Goal: Task Accomplishment & Management: Manage account settings

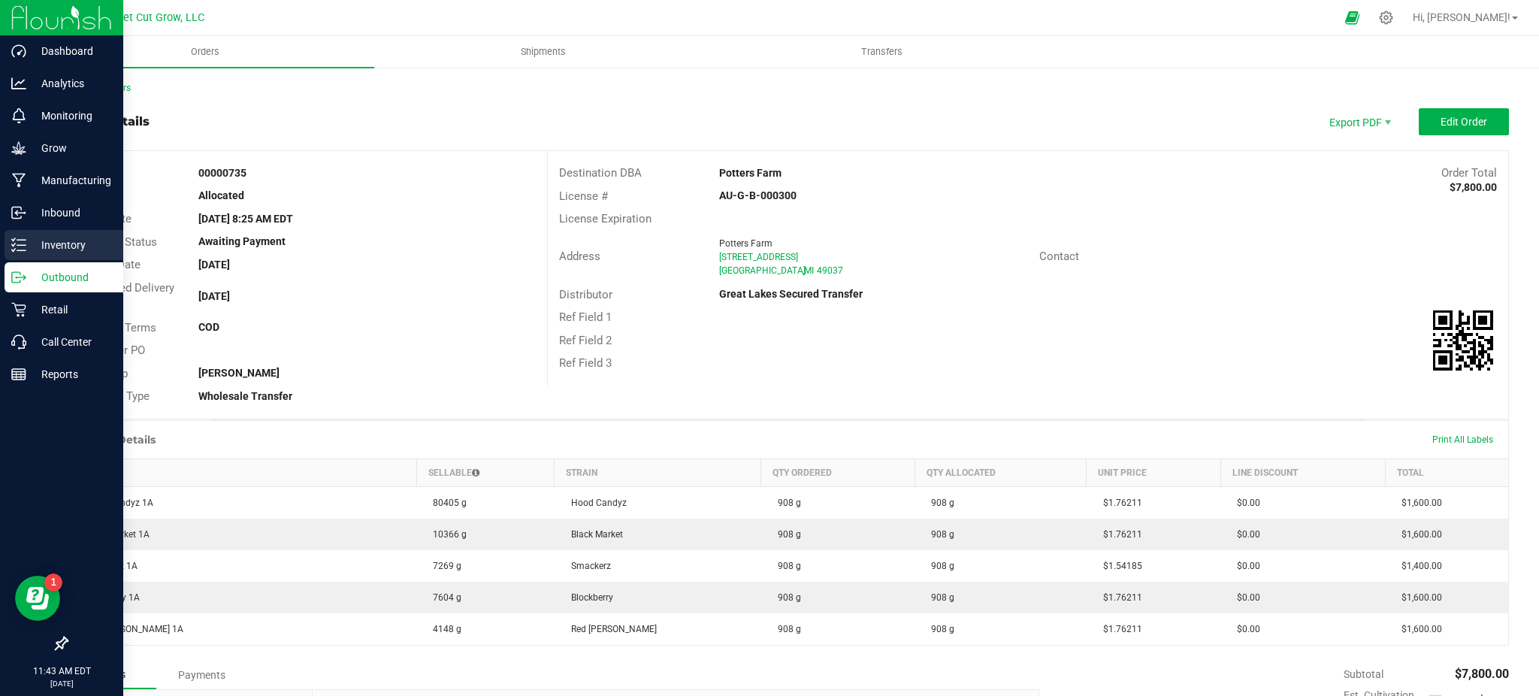
click at [74, 245] on p "Inventory" at bounding box center [71, 245] width 90 height 18
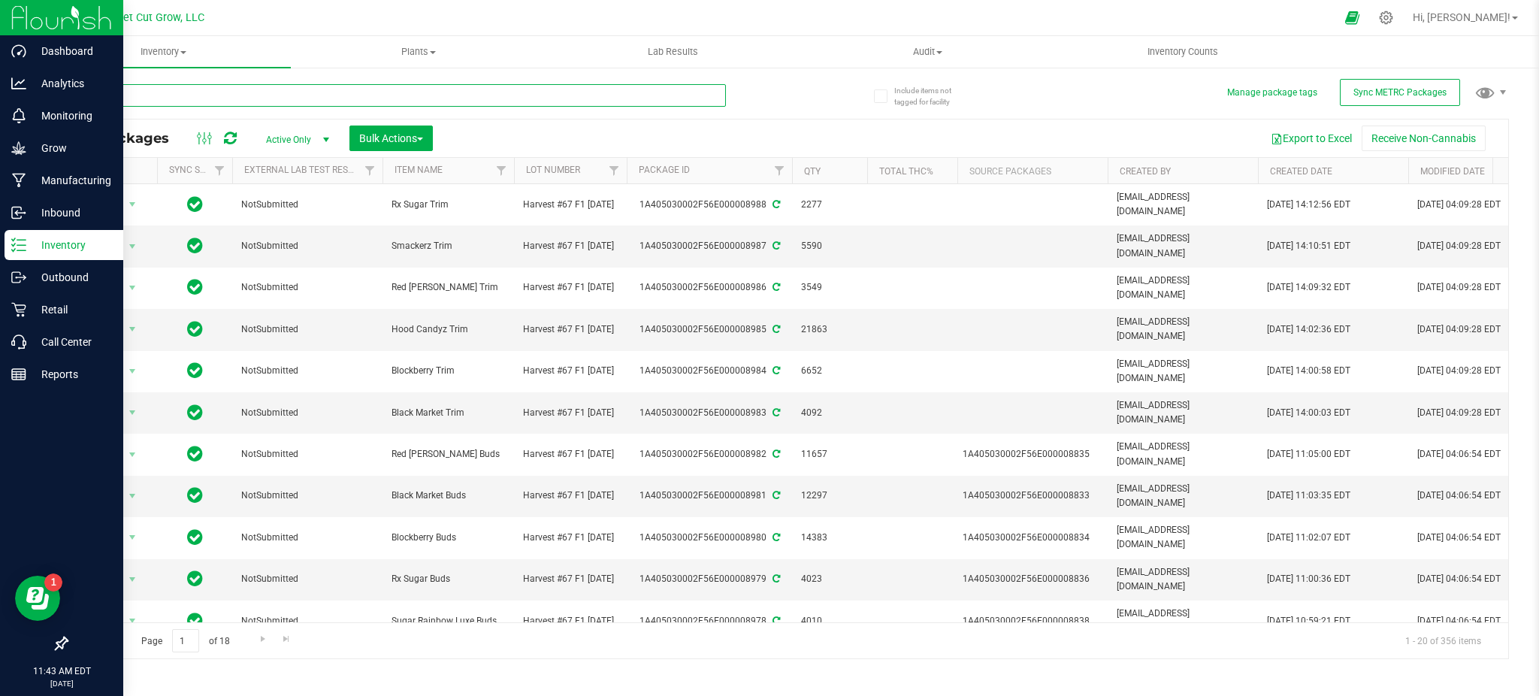
click at [447, 99] on input "text" at bounding box center [396, 95] width 660 height 23
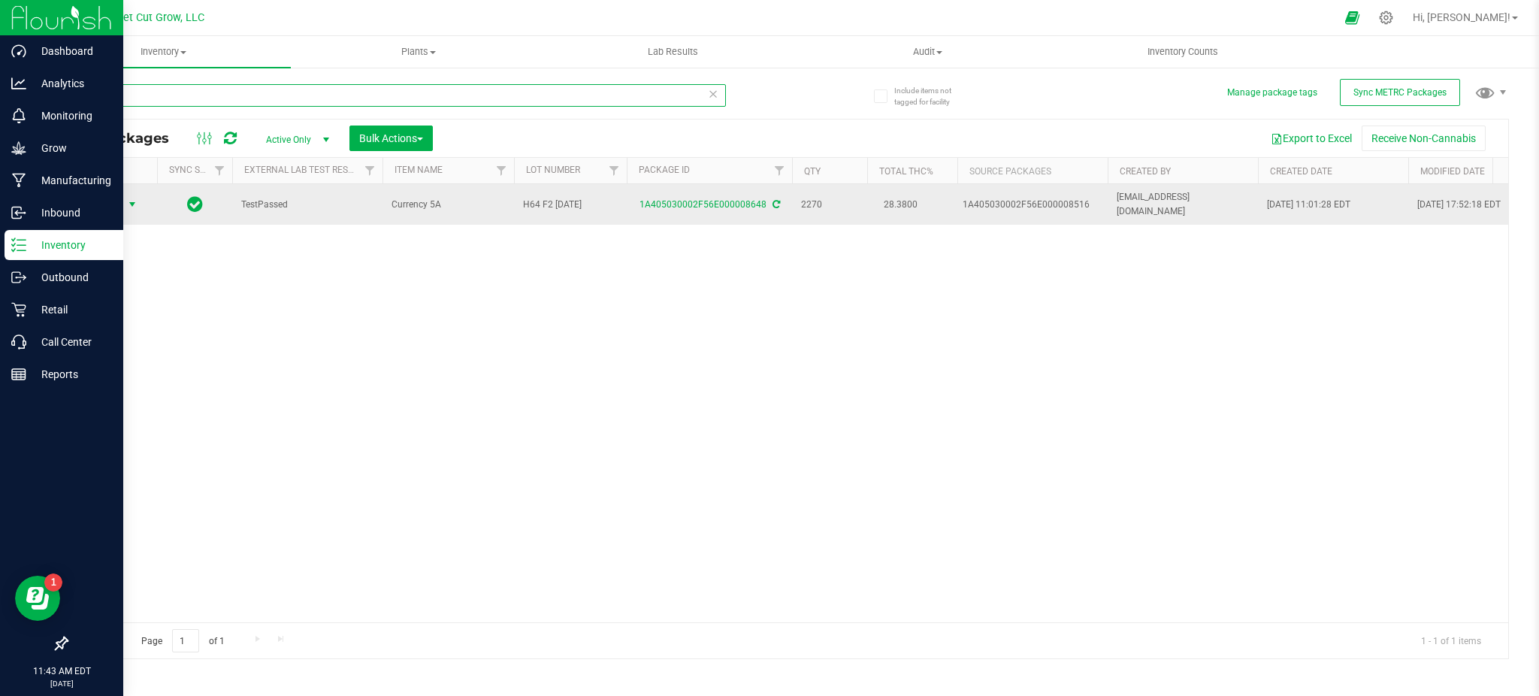
type input "8648"
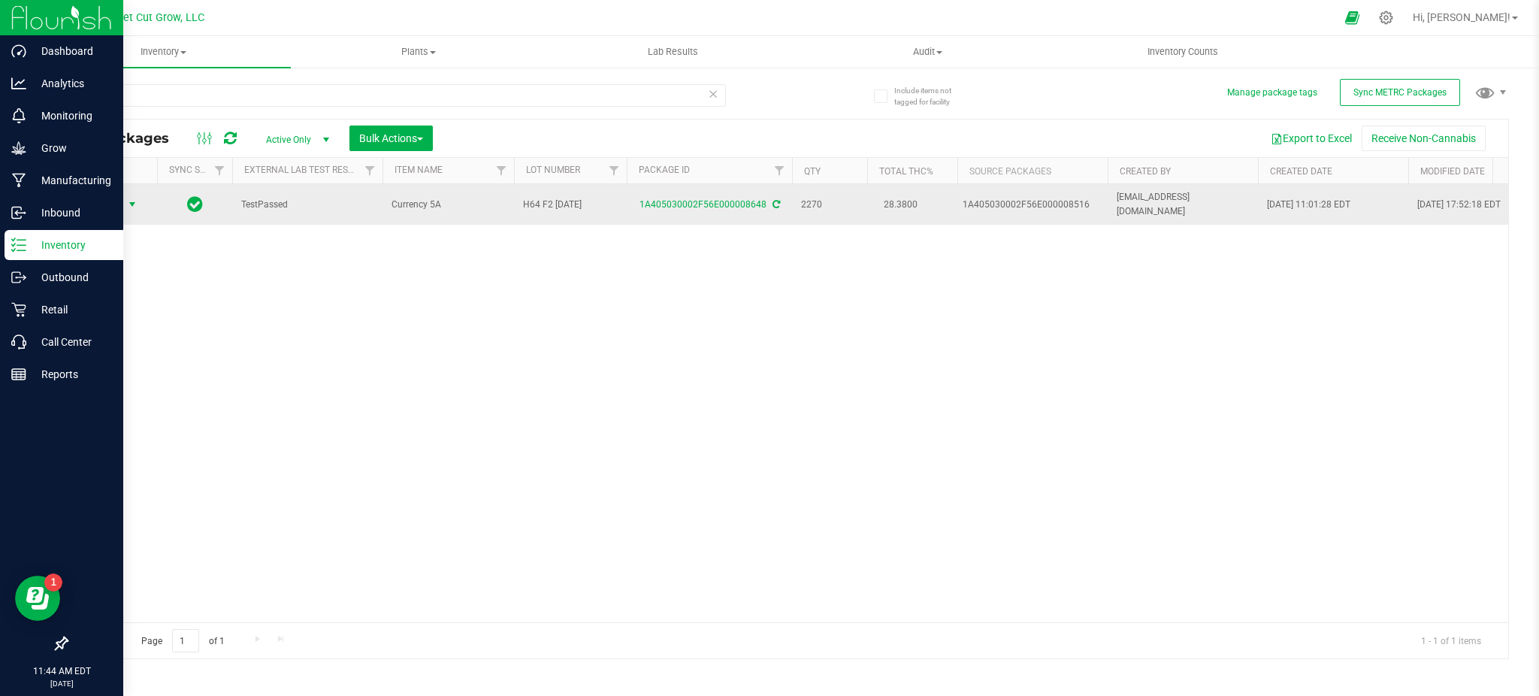
click at [124, 196] on span "select" at bounding box center [132, 204] width 19 height 21
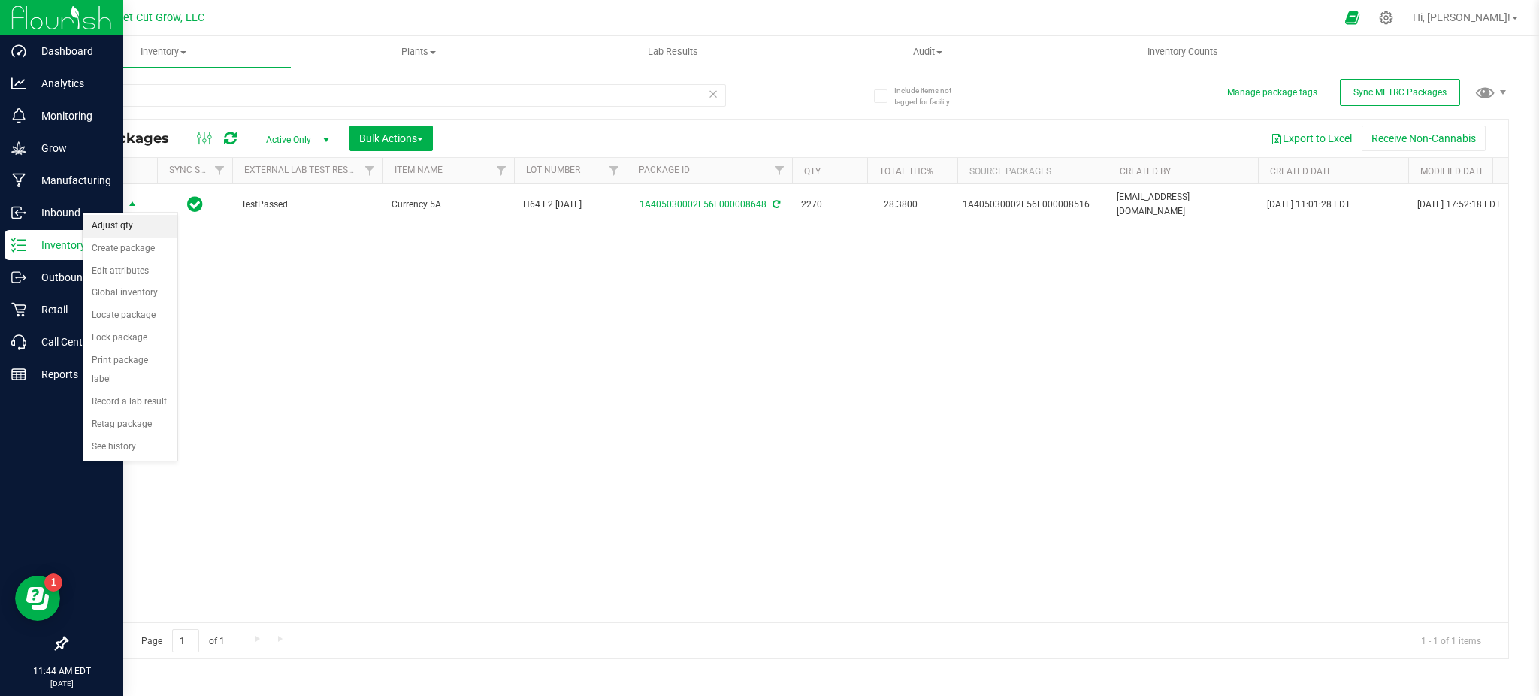
click at [126, 225] on li "Adjust qty" at bounding box center [130, 226] width 95 height 23
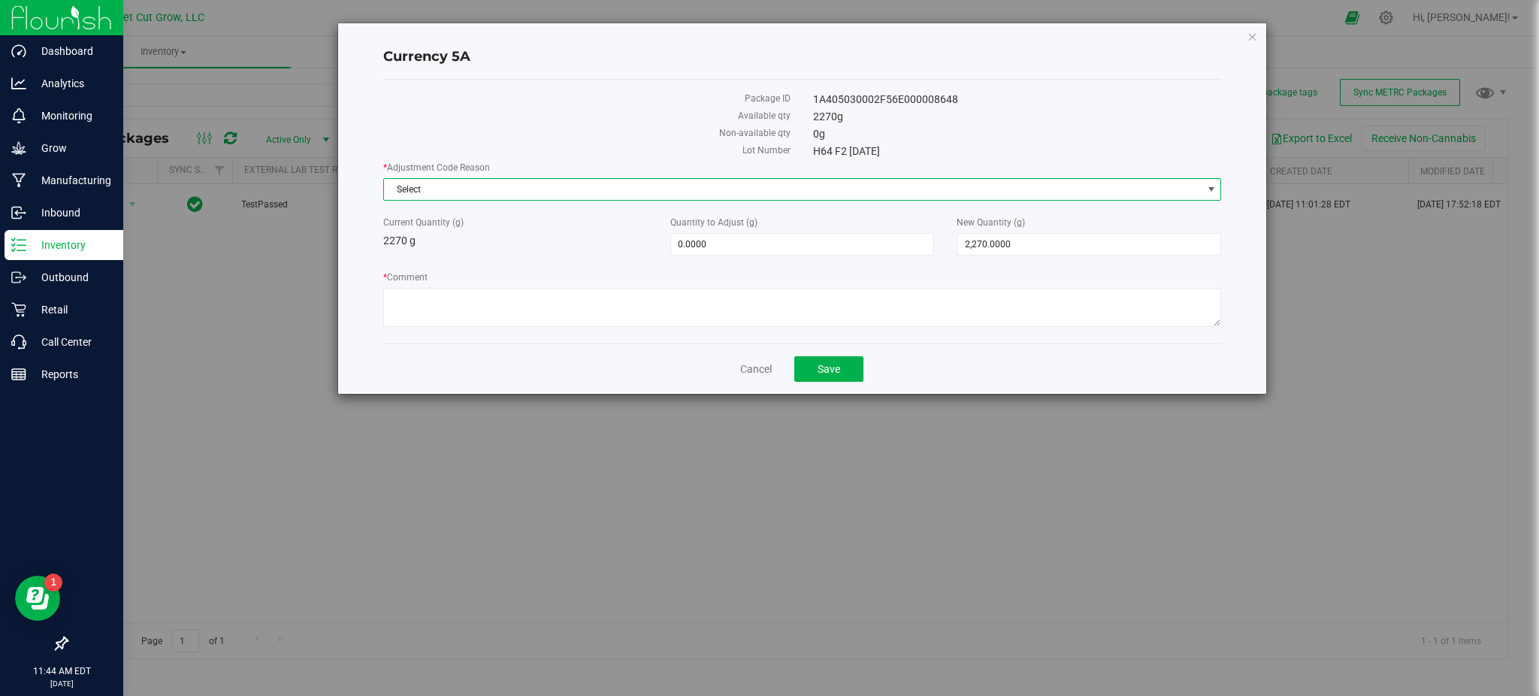
click at [467, 188] on span "Select" at bounding box center [793, 189] width 818 height 21
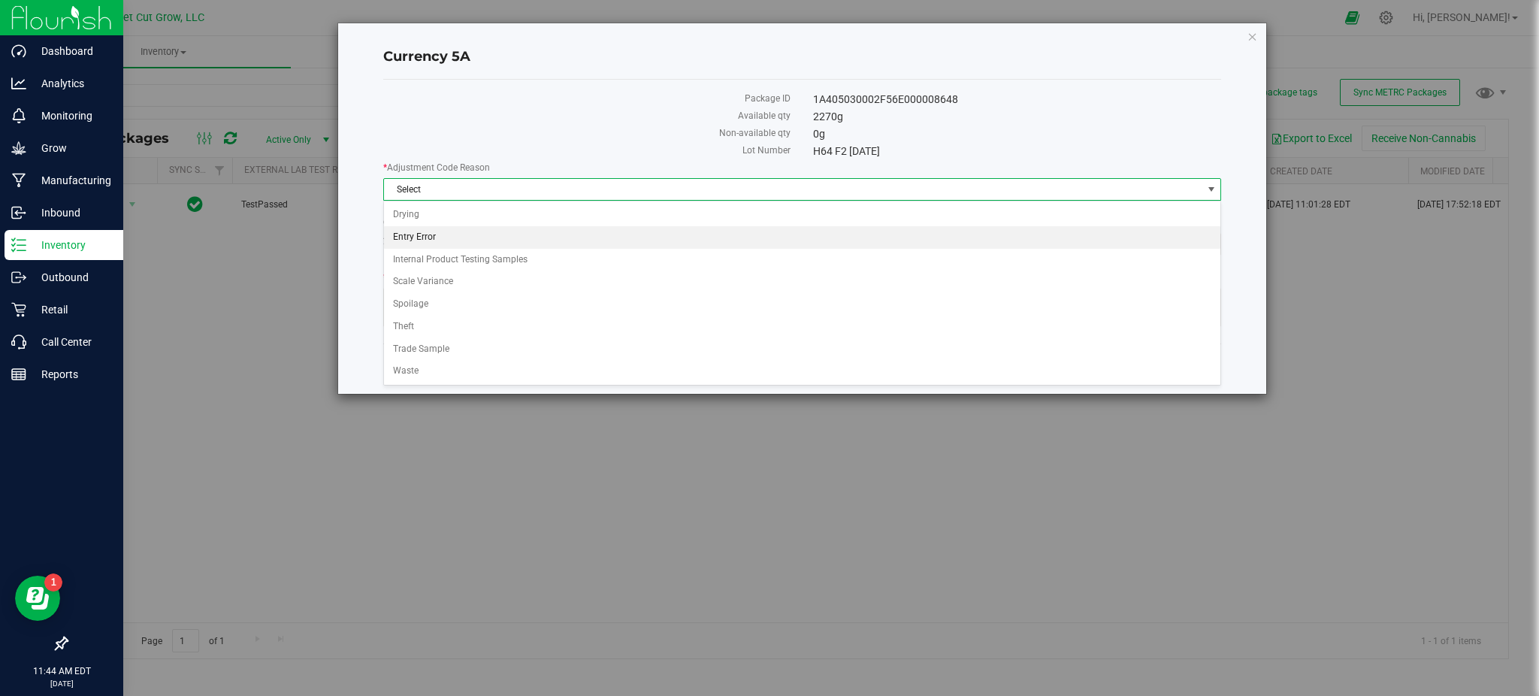
click at [467, 233] on li "Entry Error" at bounding box center [802, 237] width 837 height 23
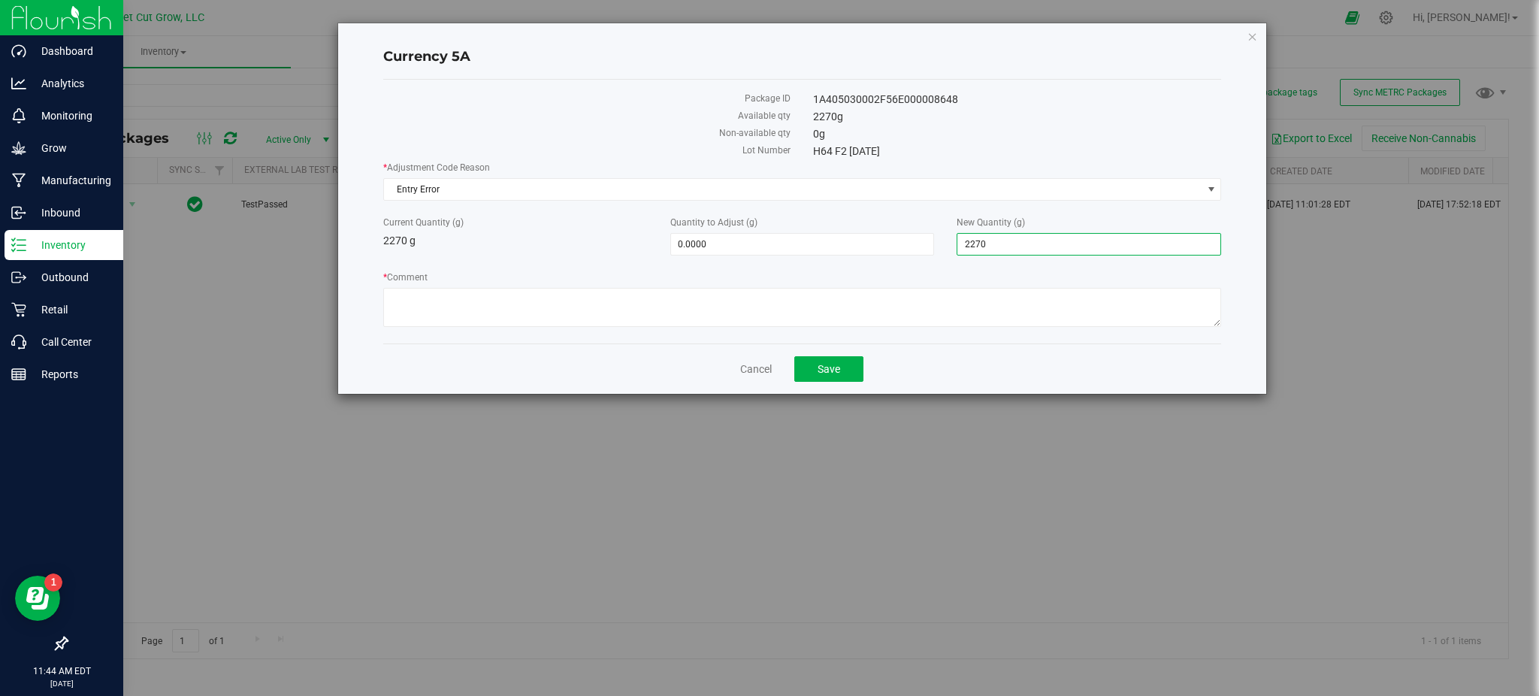
click at [1003, 242] on span "2,270.0000 2270" at bounding box center [1089, 244] width 265 height 23
type input "2220"
type input "-50.0000"
type input "2,220.0000"
click at [930, 313] on textarea "* Comment" at bounding box center [802, 307] width 839 height 39
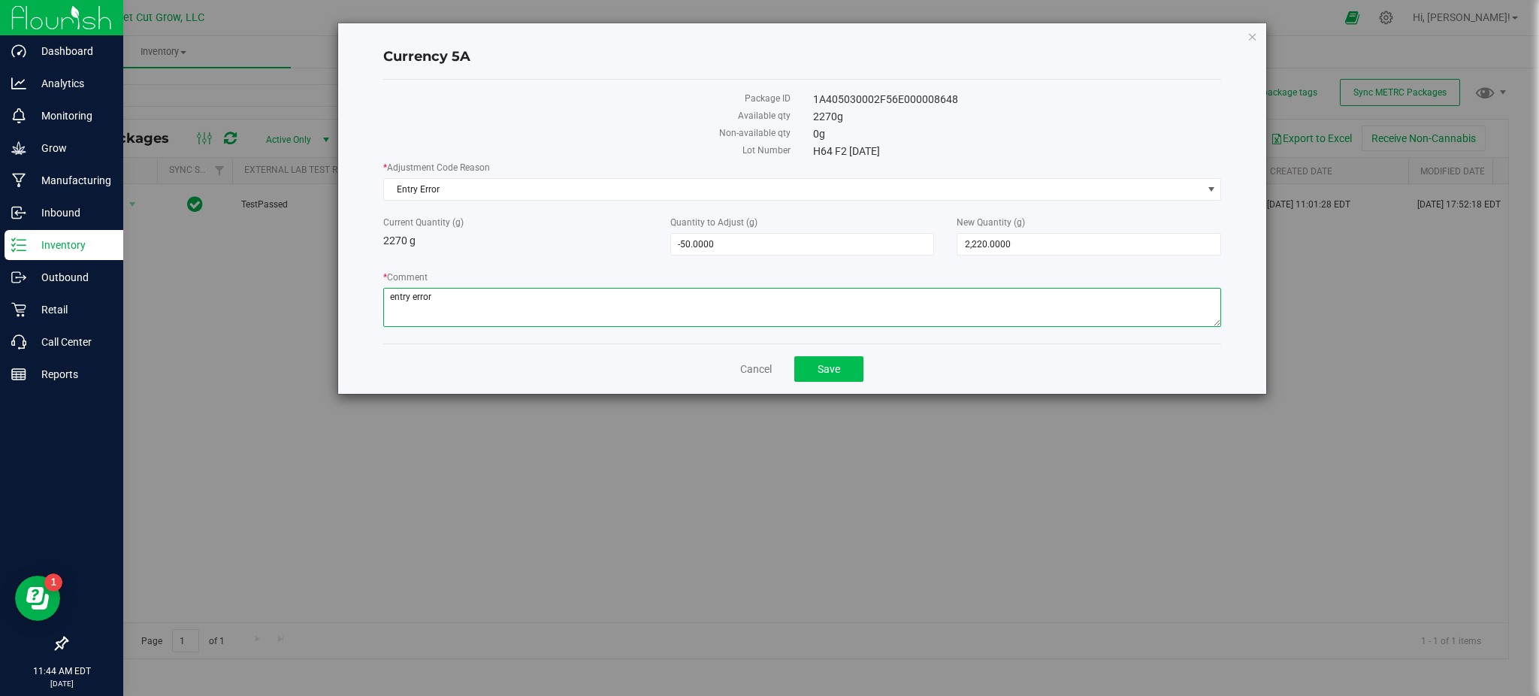
type textarea "entry error"
click at [857, 365] on button "Save" at bounding box center [828, 369] width 69 height 26
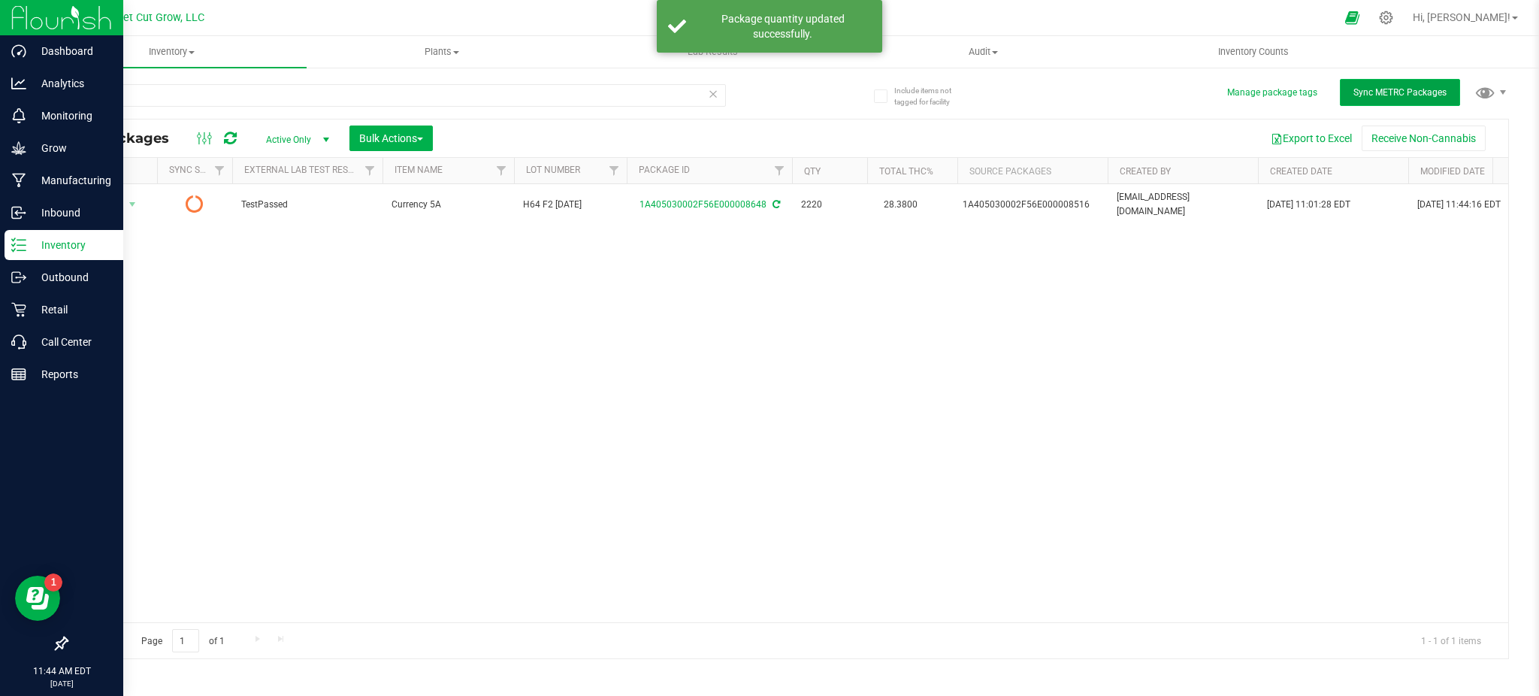
click at [1432, 92] on span "Sync METRC Packages" at bounding box center [1400, 92] width 93 height 11
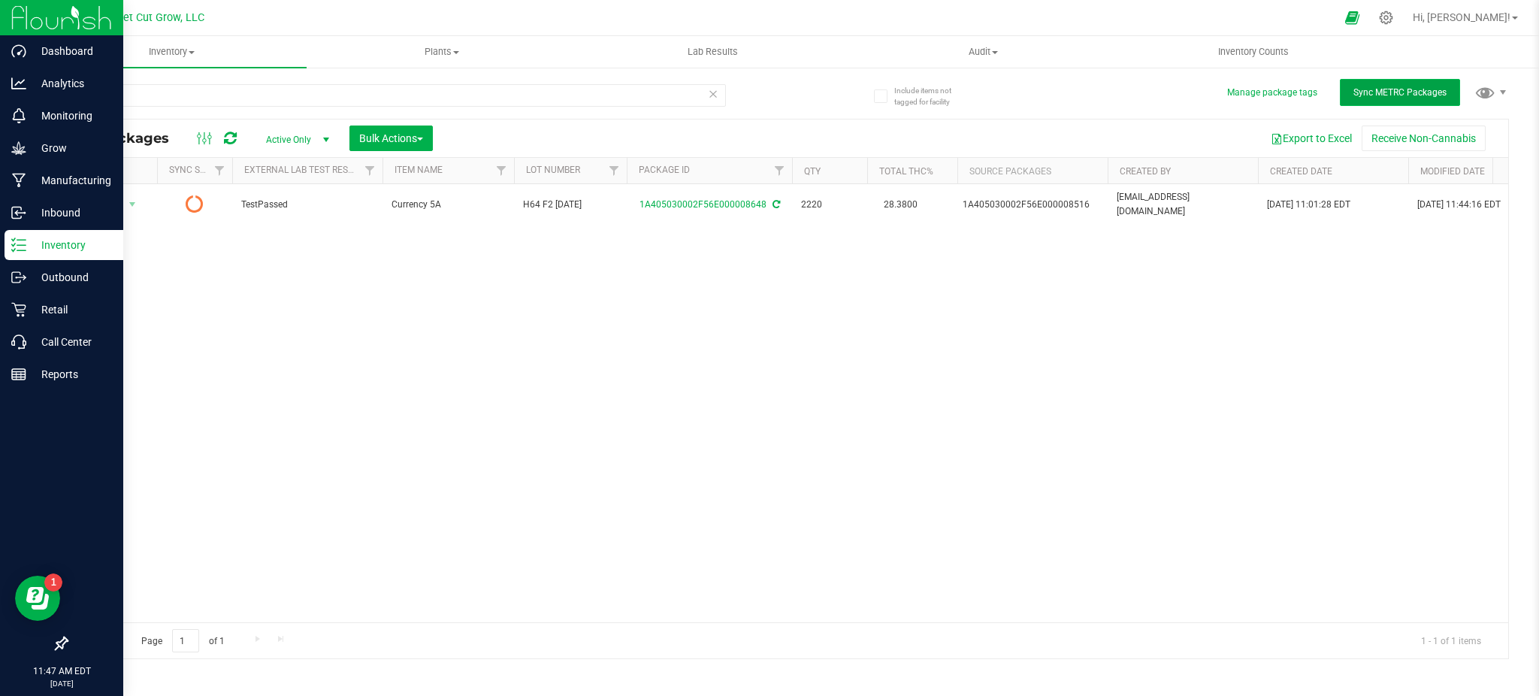
click at [1359, 92] on span "Sync METRC Packages" at bounding box center [1400, 92] width 93 height 11
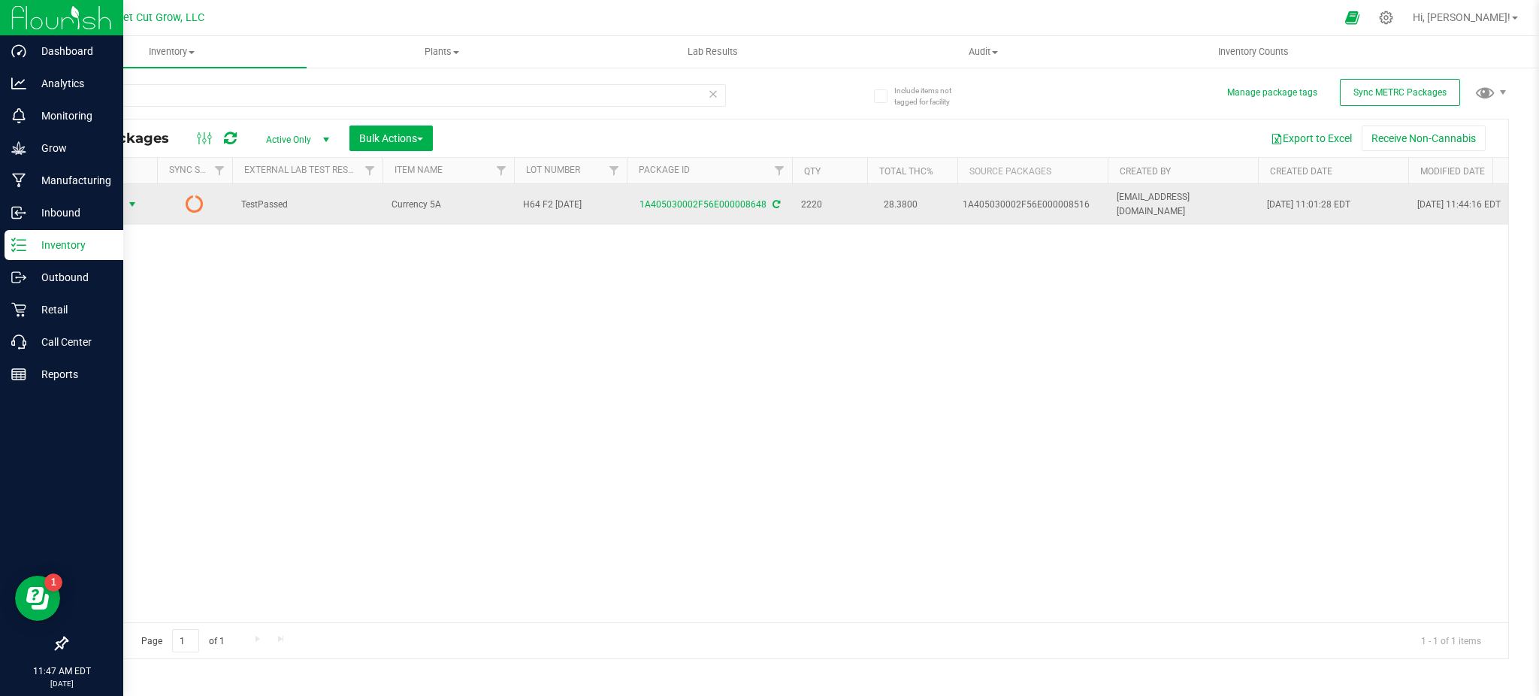
click at [117, 210] on span "Action" at bounding box center [102, 204] width 41 height 21
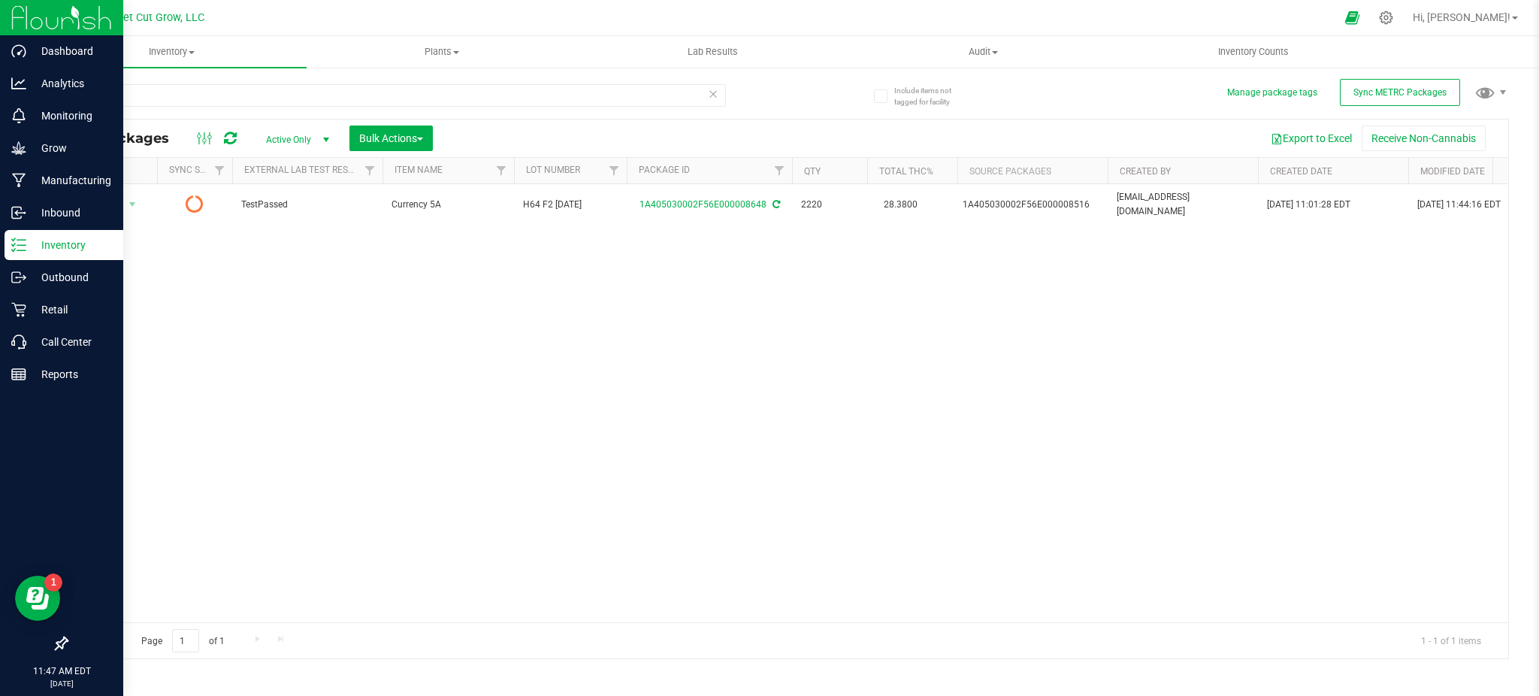
click at [549, 139] on div "Export to Excel Receive Non-Cannabis" at bounding box center [970, 139] width 1053 height 26
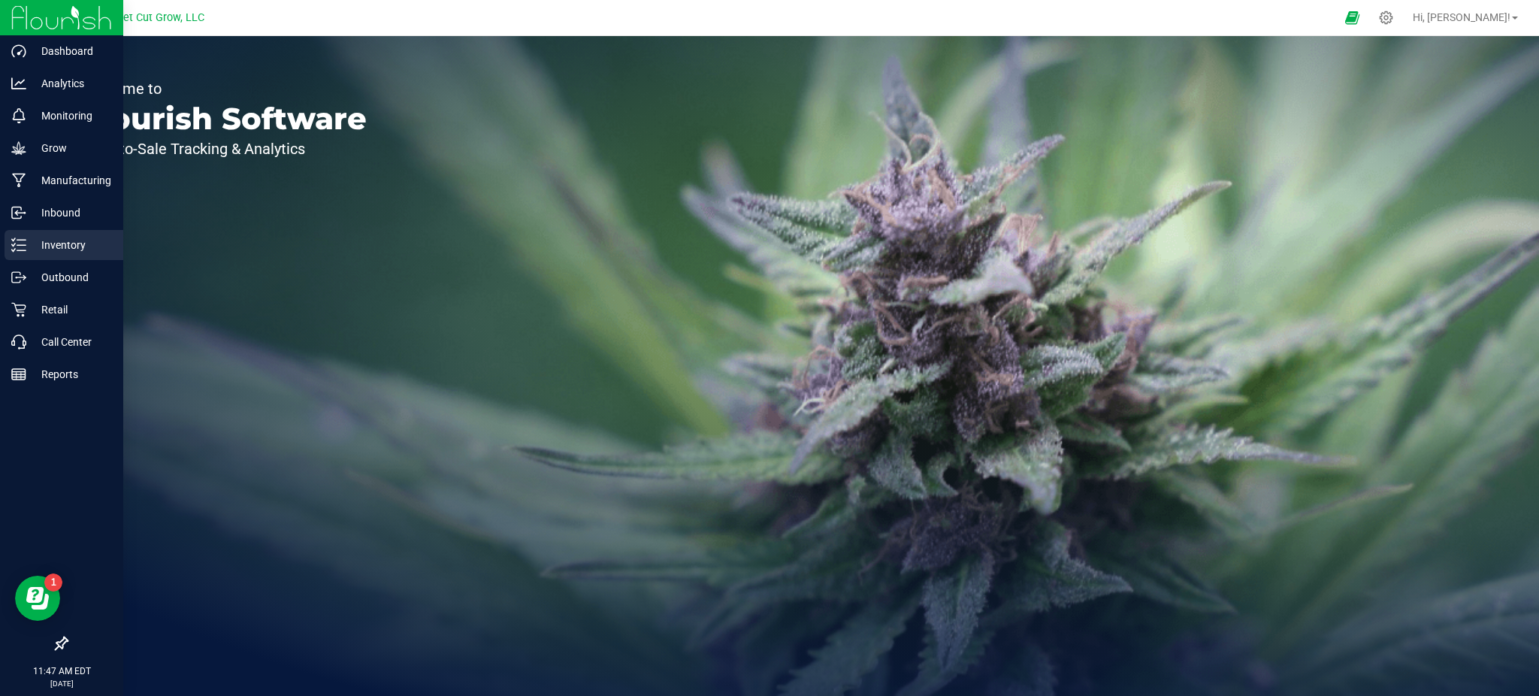
click at [22, 247] on icon at bounding box center [18, 244] width 15 height 15
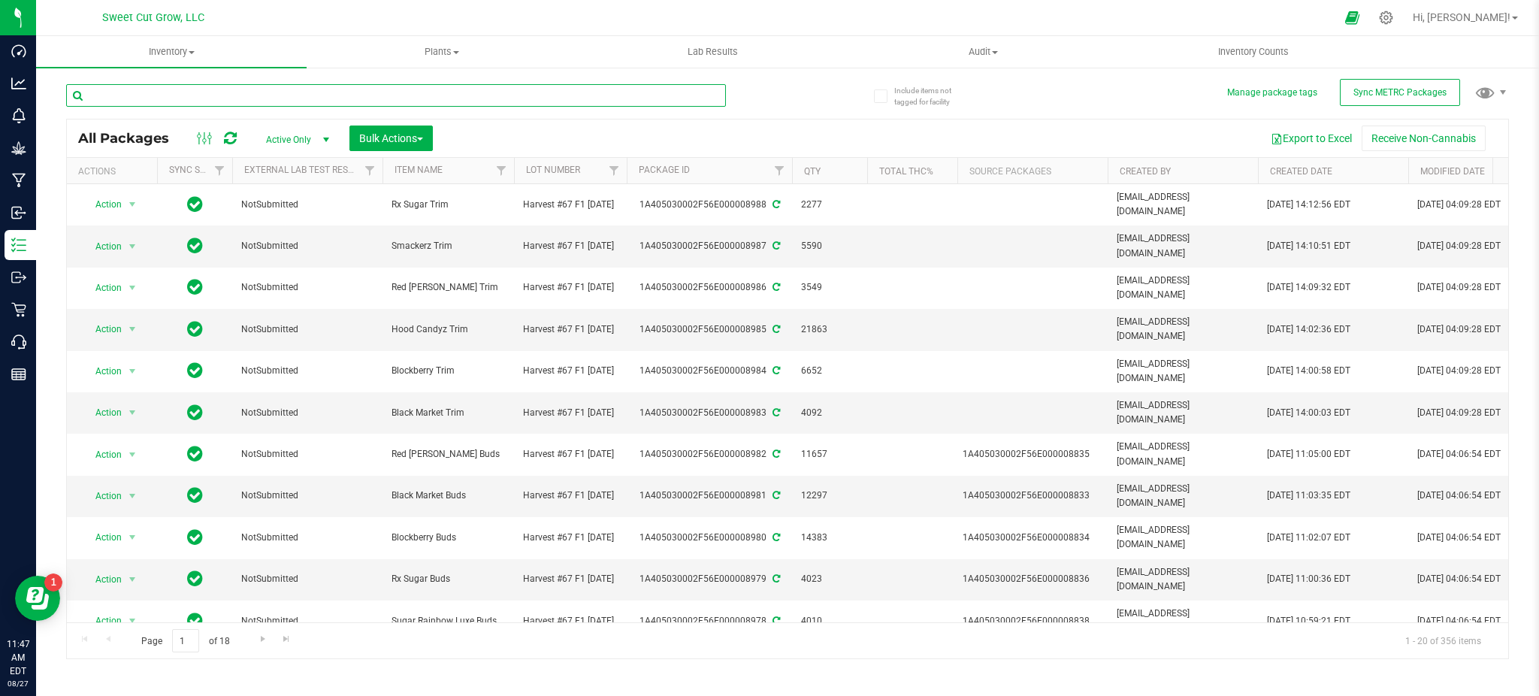
click at [533, 92] on input "text" at bounding box center [396, 95] width 660 height 23
drag, startPoint x: 533, startPoint y: 92, endPoint x: 609, endPoint y: 124, distance: 82.9
click at [609, 124] on div "8648 All Packages Active Only Active Only Lab Samples Locked All External Inter…" at bounding box center [787, 364] width 1443 height 589
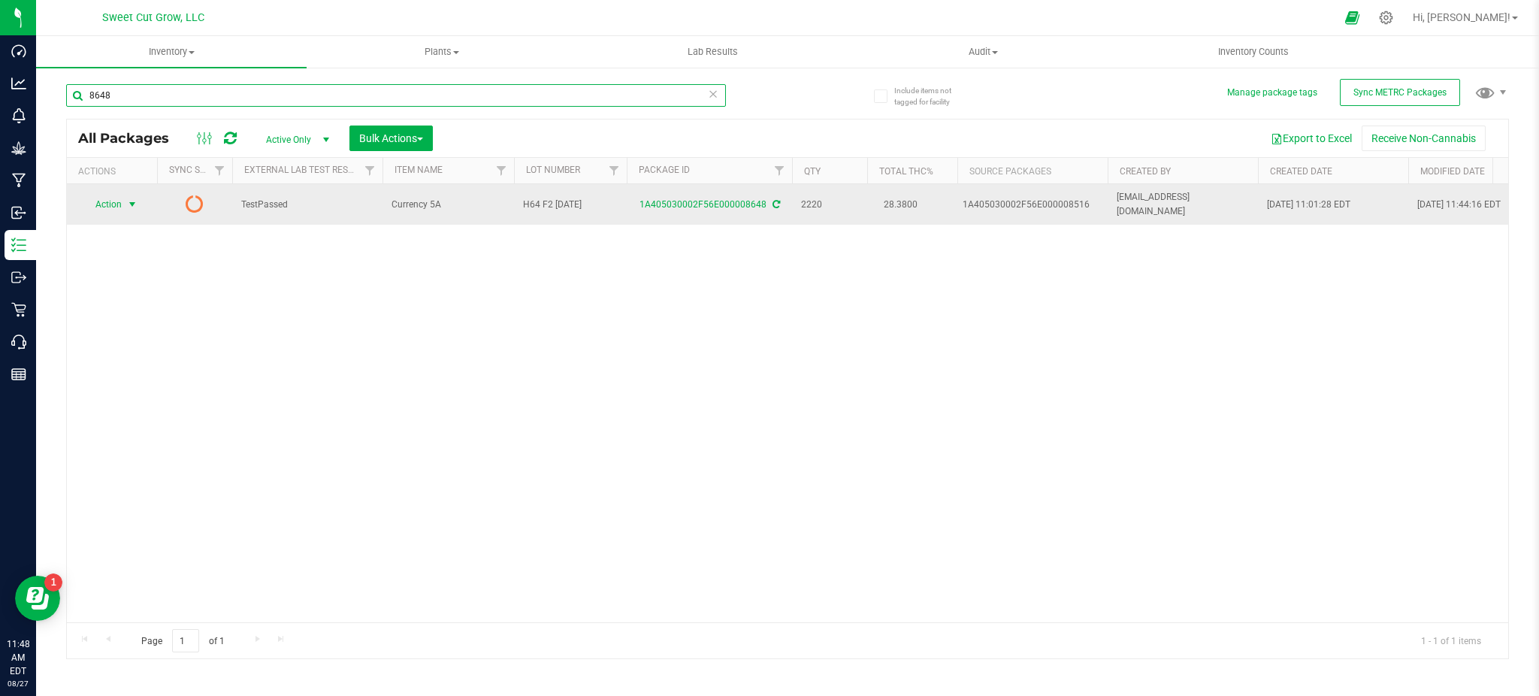
type input "8648"
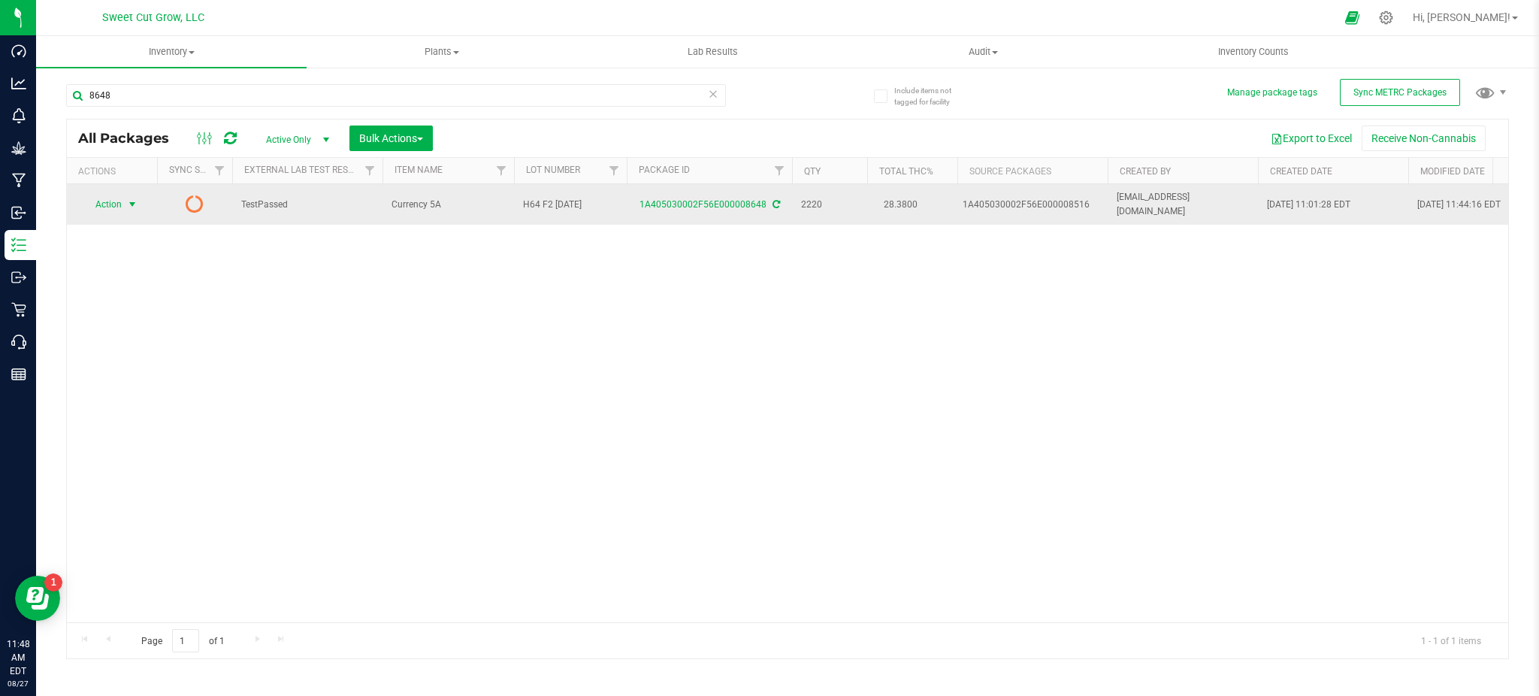
click at [105, 199] on span "Action" at bounding box center [102, 204] width 41 height 21
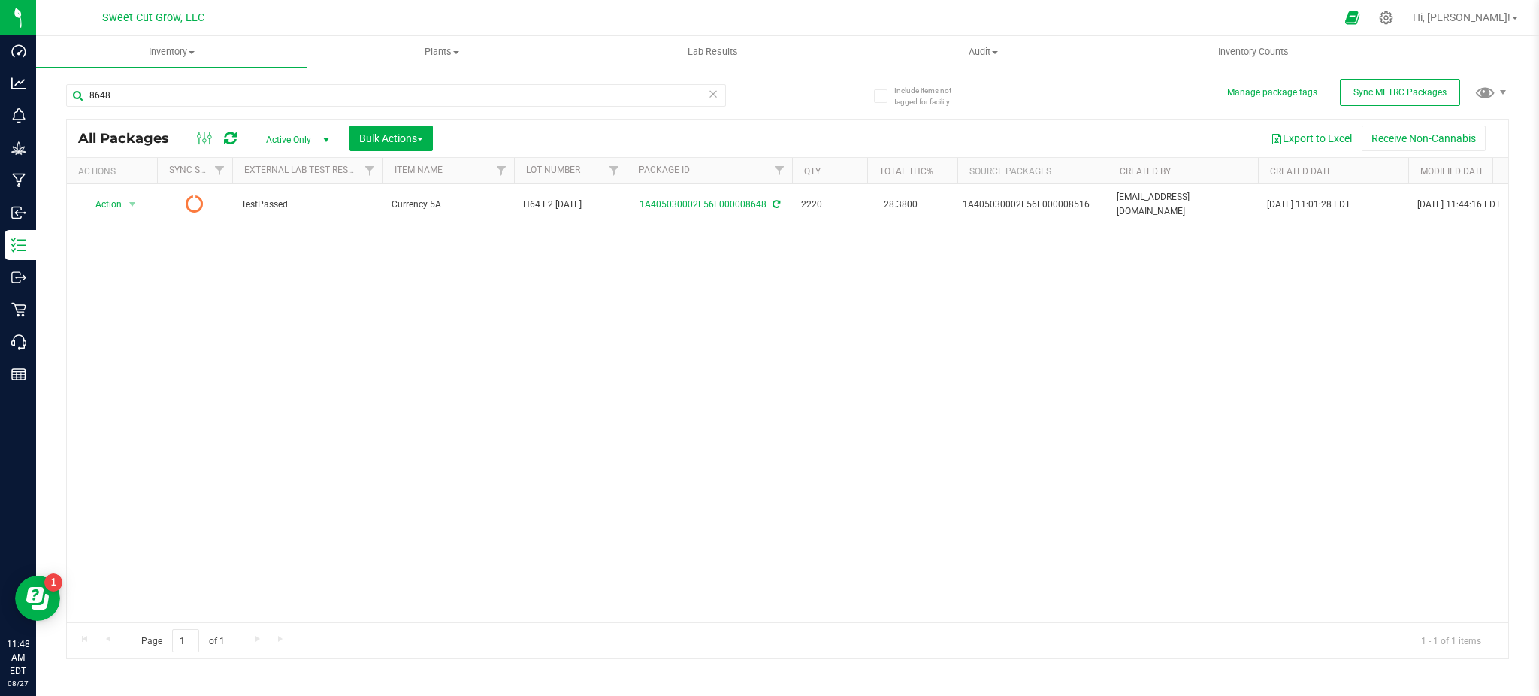
click at [675, 117] on div "8648" at bounding box center [396, 101] width 660 height 35
click at [1359, 85] on button "Sync METRC Packages" at bounding box center [1400, 92] width 120 height 27
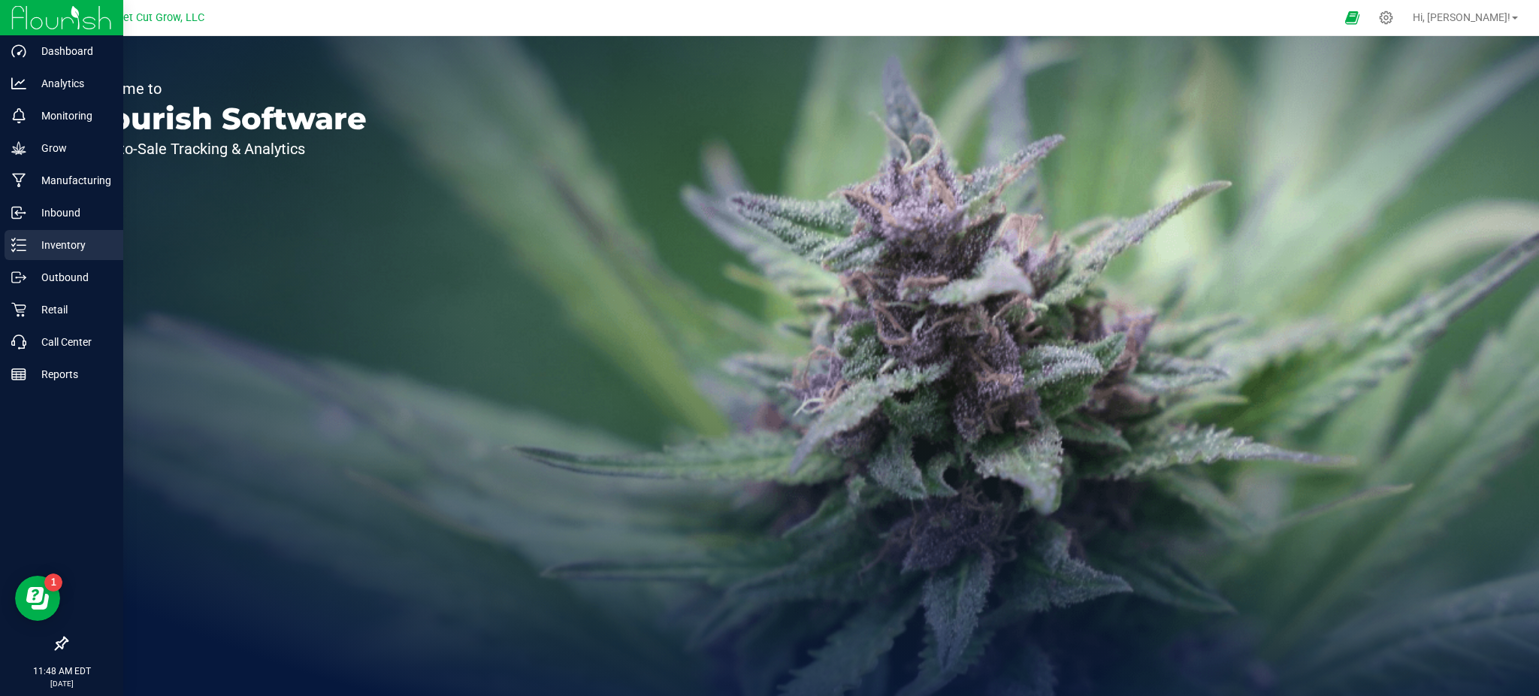
click at [74, 249] on p "Inventory" at bounding box center [71, 245] width 90 height 18
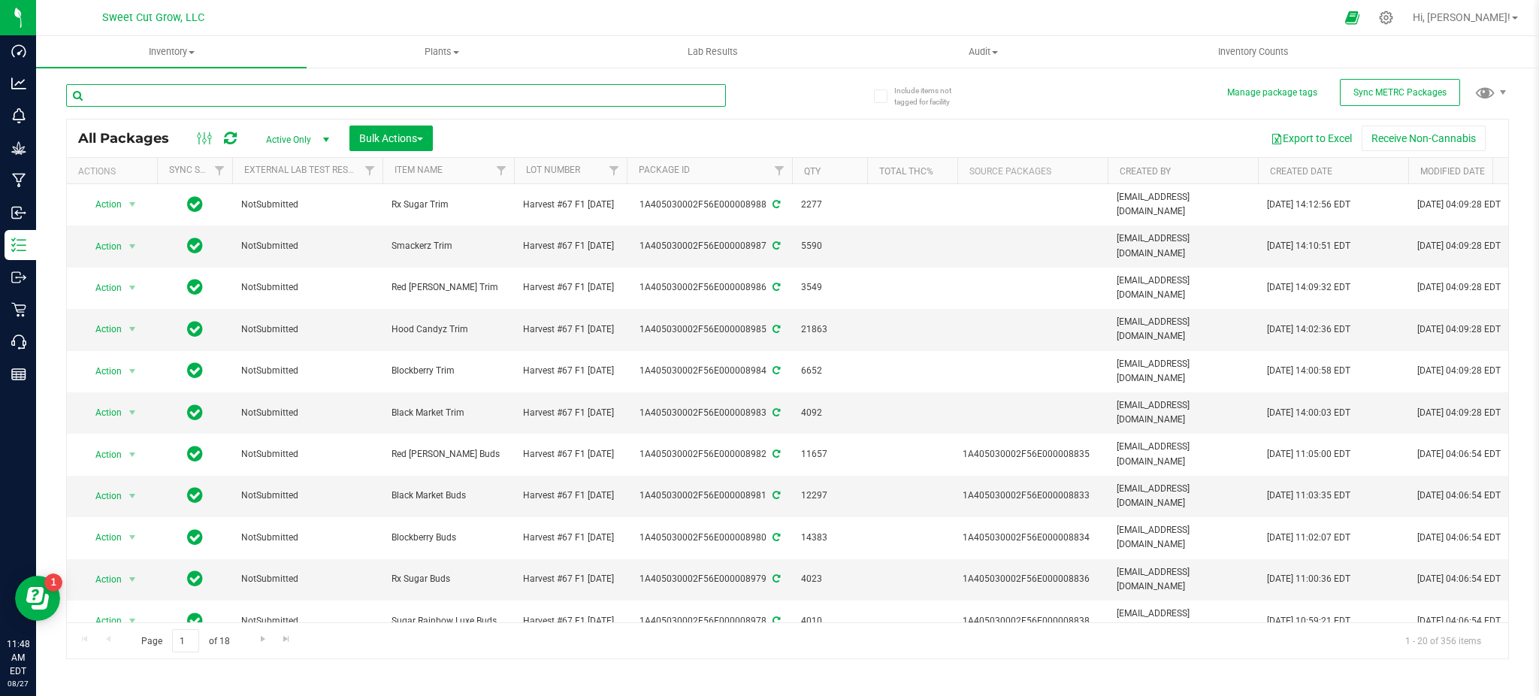
click at [286, 93] on input "text" at bounding box center [396, 95] width 660 height 23
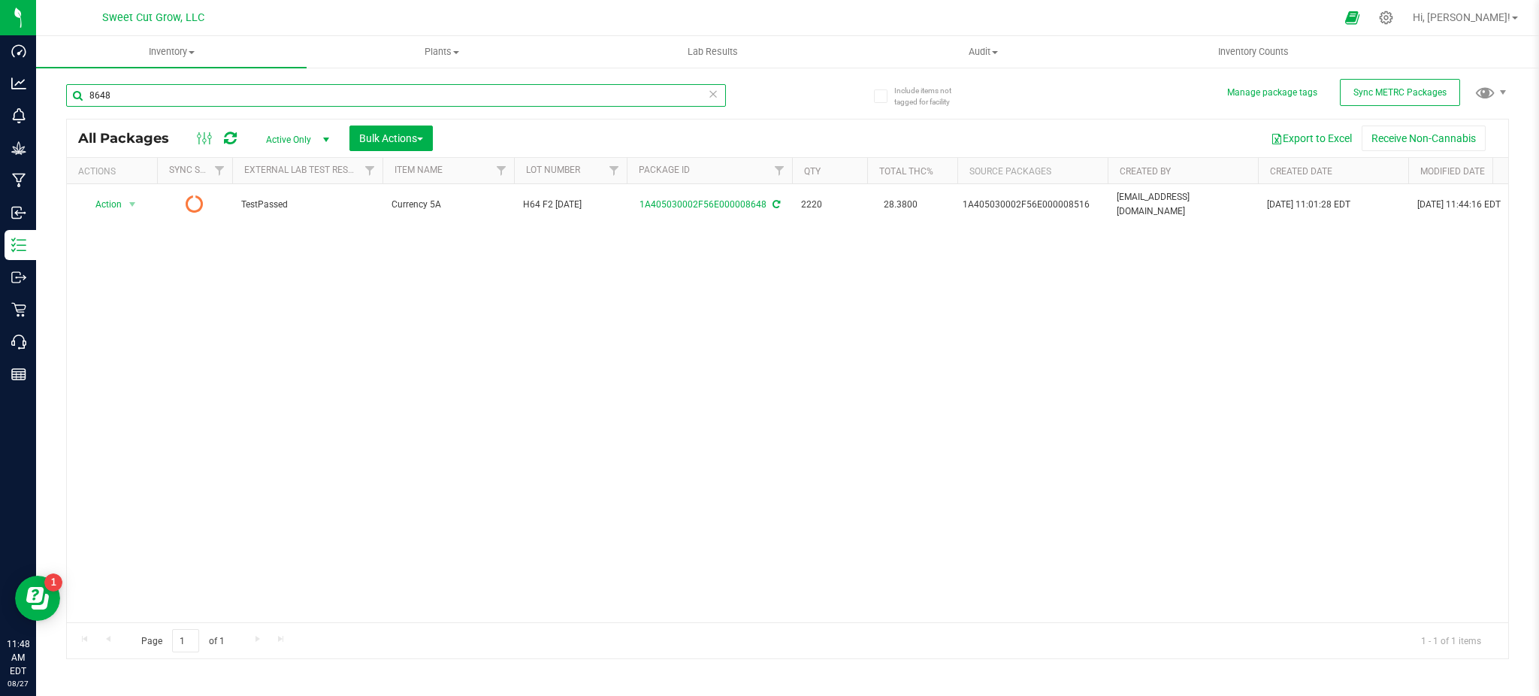
type input "8648"
